Goal: Information Seeking & Learning: Learn about a topic

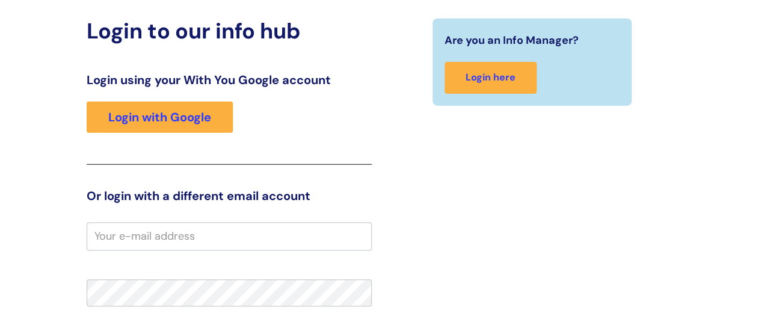
scroll to position [113, 0]
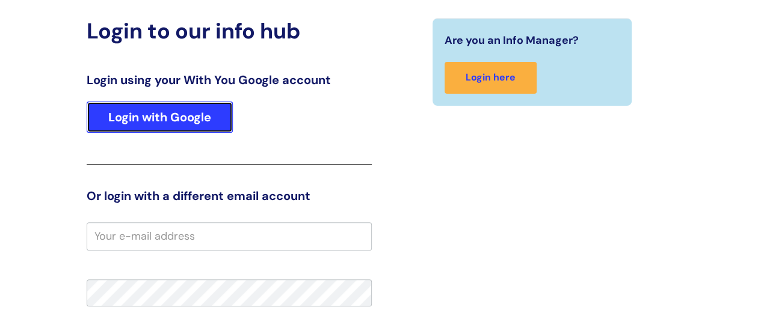
click at [149, 123] on link "Login with Google" at bounding box center [160, 117] width 146 height 31
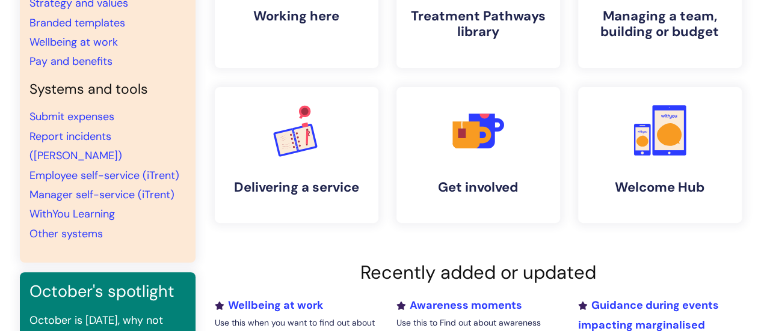
scroll to position [190, 0]
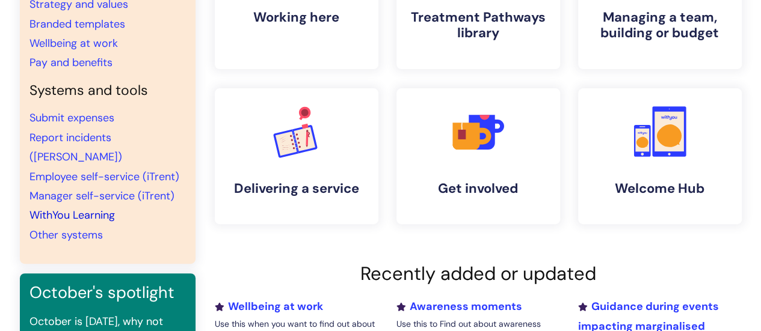
click at [88, 208] on link "WithYou Learning" at bounding box center [71, 215] width 85 height 14
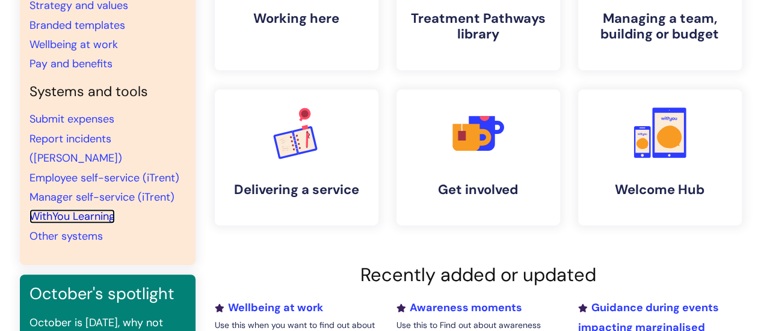
scroll to position [0, 0]
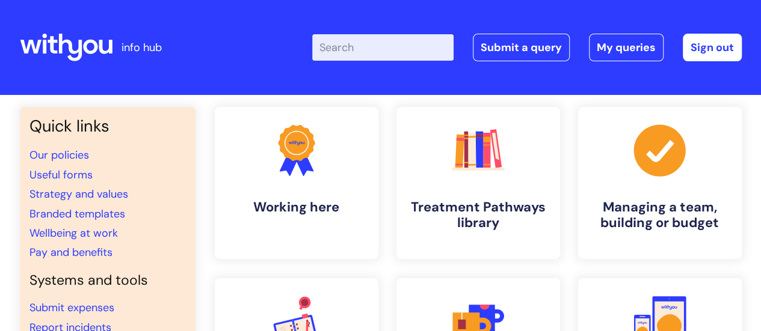
click at [401, 48] on input "Enter your search term here..." at bounding box center [382, 47] width 141 height 26
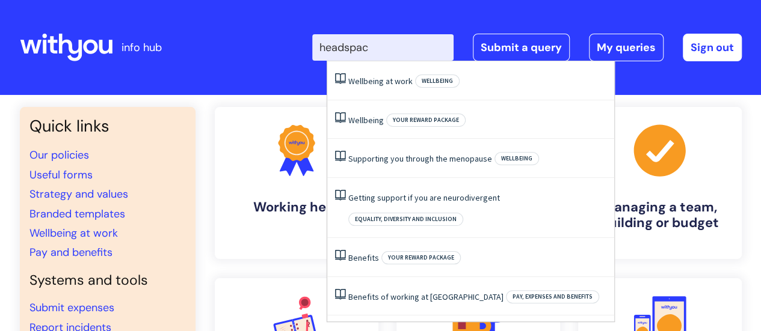
type input "headspace"
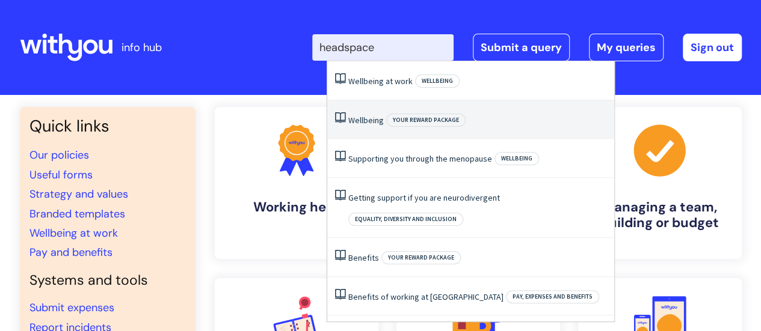
click at [361, 120] on link "Wellbeing" at bounding box center [365, 120] width 35 height 11
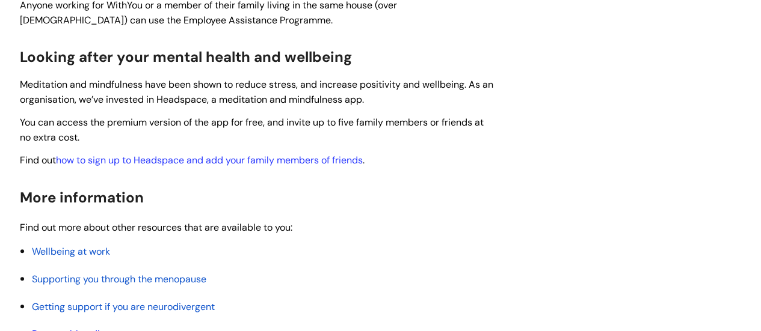
scroll to position [479, 0]
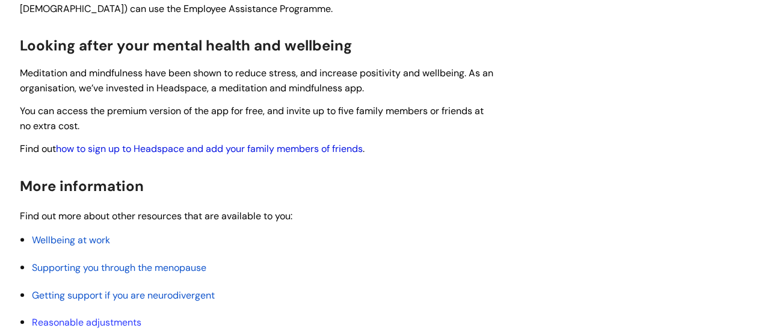
click at [315, 145] on link "how to sign up to Headspace and add your family members of friends" at bounding box center [209, 149] width 307 height 13
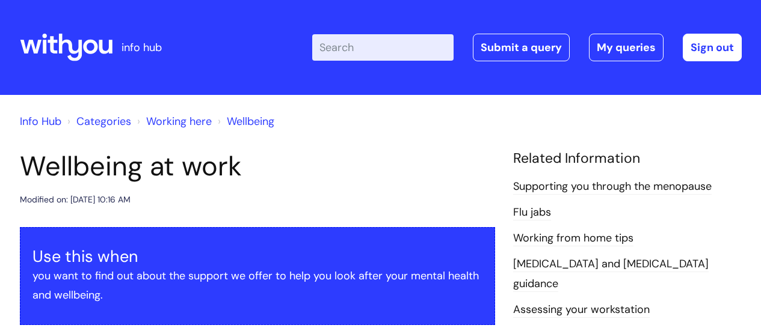
scroll to position [986, 0]
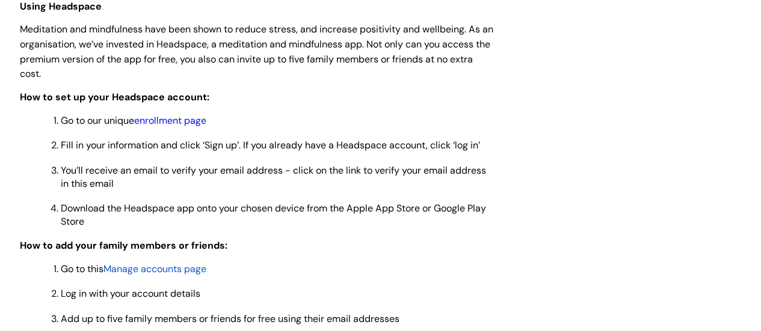
click at [177, 118] on link "enrollment page" at bounding box center [170, 120] width 72 height 13
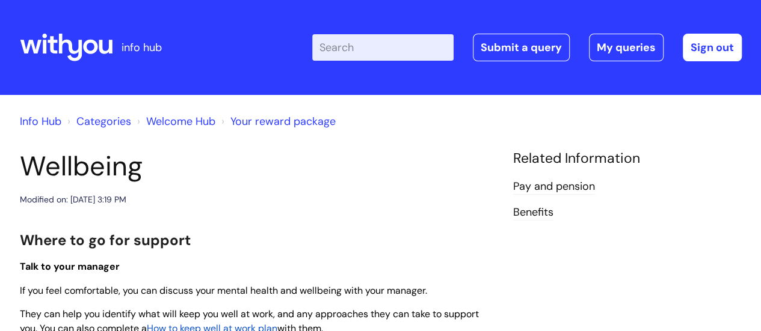
click at [410, 49] on input "Enter your search term here..." at bounding box center [382, 47] width 141 height 26
type input "blue"
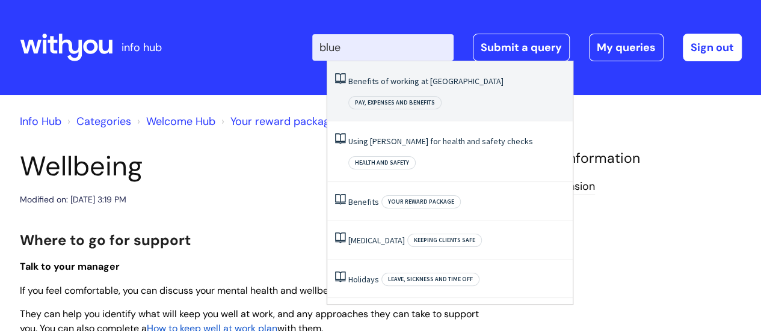
click at [425, 84] on link "Benefits of working at WithYou" at bounding box center [425, 81] width 155 height 11
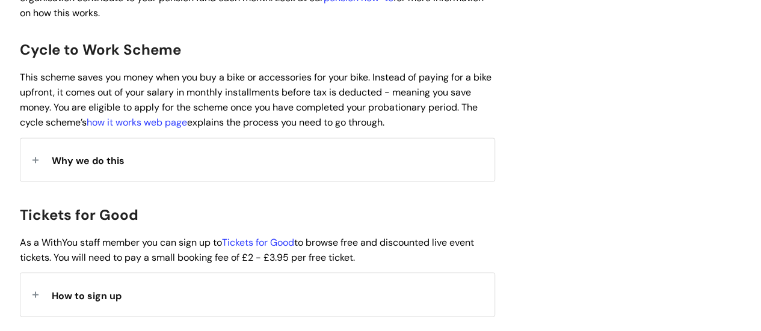
scroll to position [959, 0]
